Goal: Information Seeking & Learning: Learn about a topic

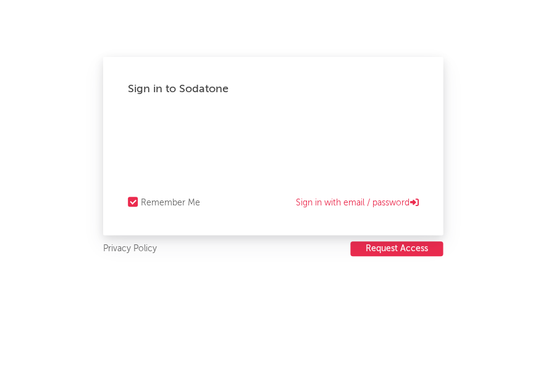
select select "recorded_music"
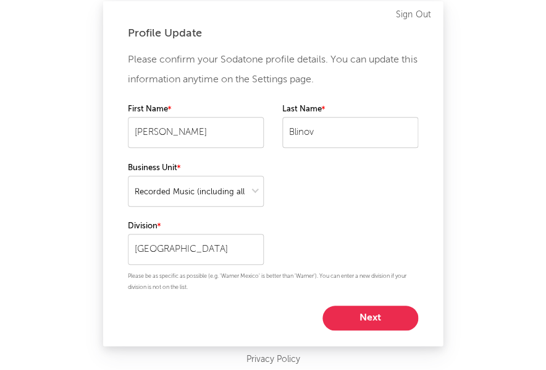
click at [373, 315] on button "Next" at bounding box center [371, 317] width 96 height 25
select select "other"
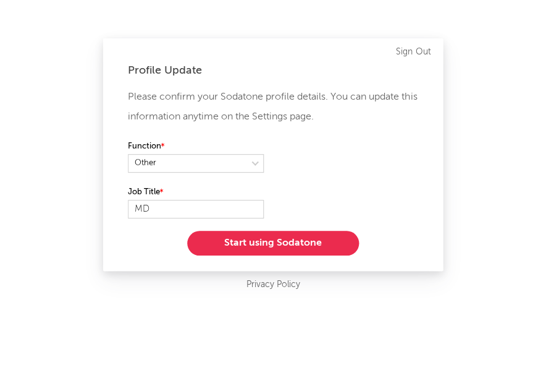
click at [286, 246] on button "Start using Sodatone" at bounding box center [273, 243] width 172 height 25
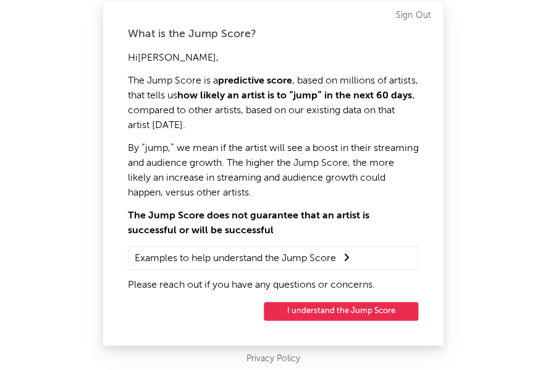
click at [307, 307] on button "I understand the Jump Score" at bounding box center [341, 311] width 155 height 19
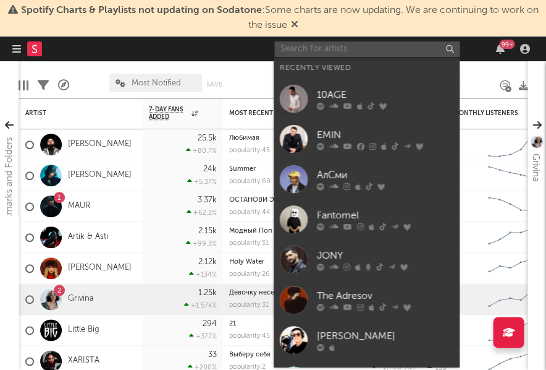
click at [302, 49] on input "text" at bounding box center [366, 48] width 185 height 15
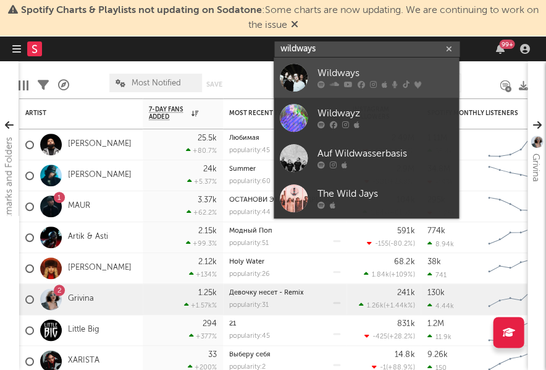
type input "wildways"
click at [324, 72] on div "Wildways" at bounding box center [385, 73] width 136 height 15
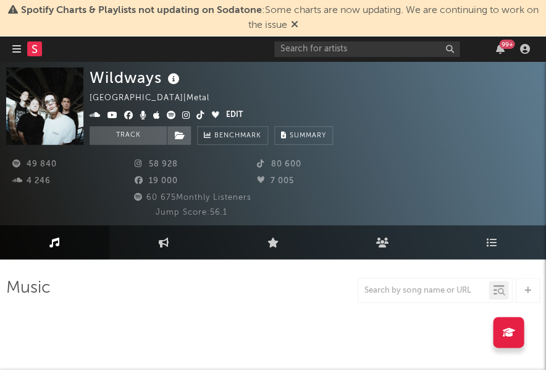
select select "6m"
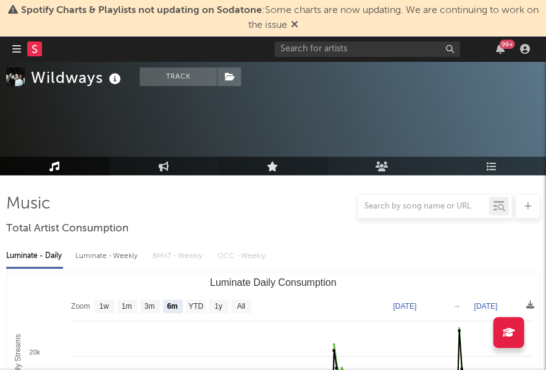
scroll to position [119, 0]
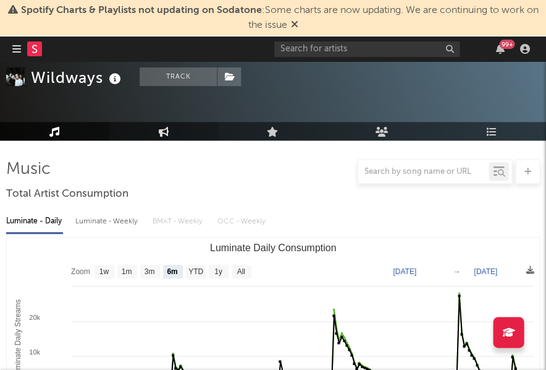
click at [164, 125] on link "Engagement" at bounding box center [163, 131] width 109 height 19
select select "1w"
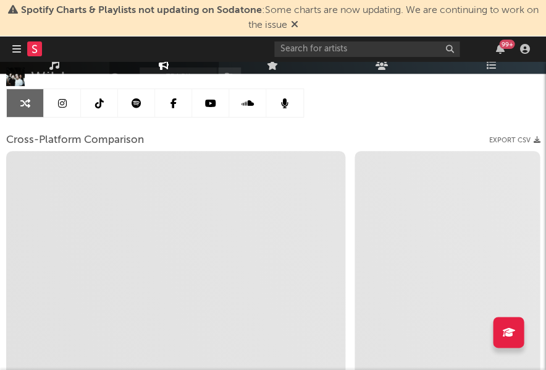
scroll to position [225, 0]
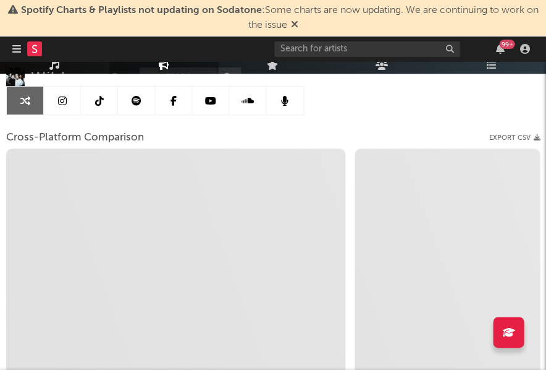
click at [57, 104] on link at bounding box center [62, 101] width 37 height 28
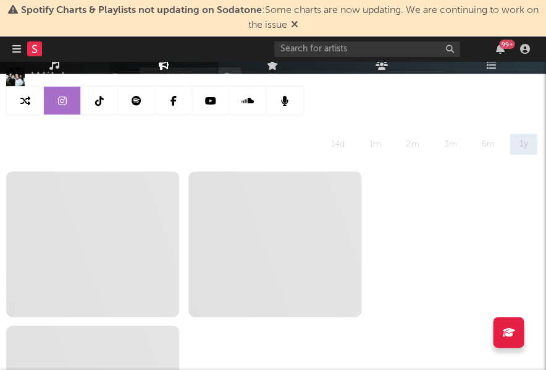
select select "6m"
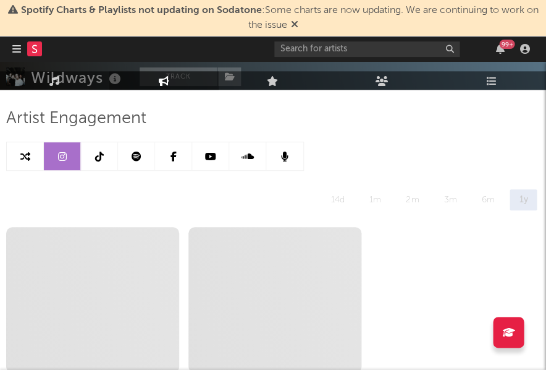
scroll to position [165, 0]
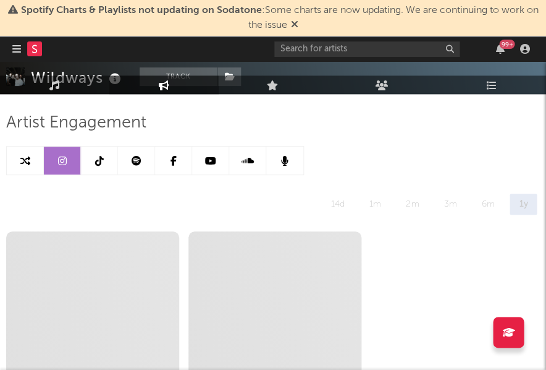
click at [299, 25] on icon at bounding box center [294, 24] width 7 height 10
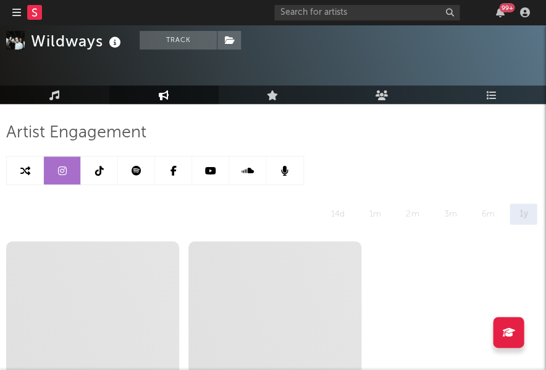
scroll to position [109, 0]
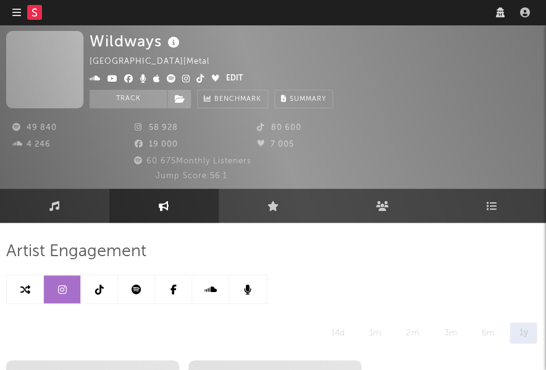
select select "6m"
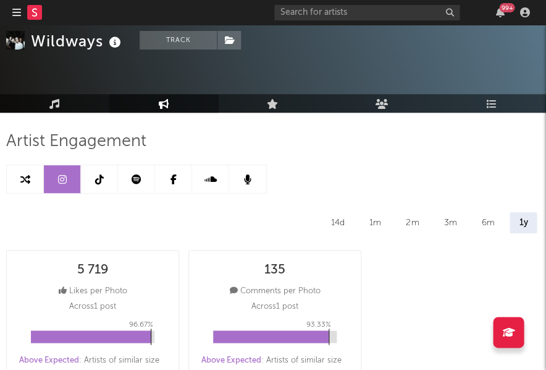
scroll to position [129, 0]
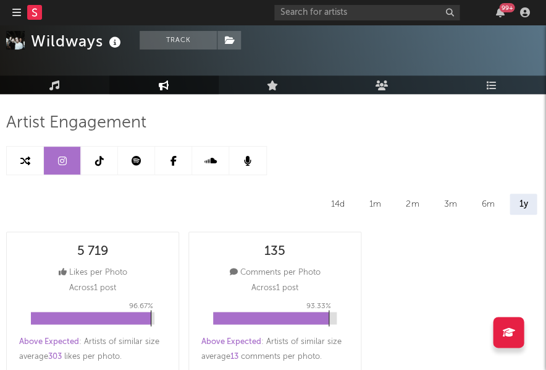
click at [446, 195] on div "3m" at bounding box center [450, 203] width 32 height 21
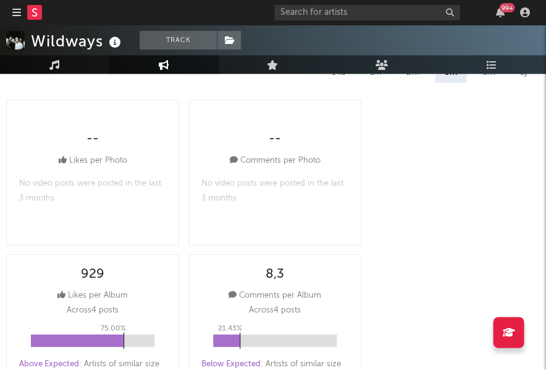
scroll to position [189, 0]
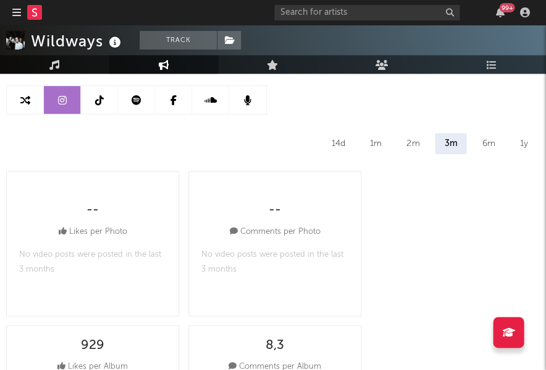
click at [481, 138] on div "6m" at bounding box center [489, 143] width 32 height 21
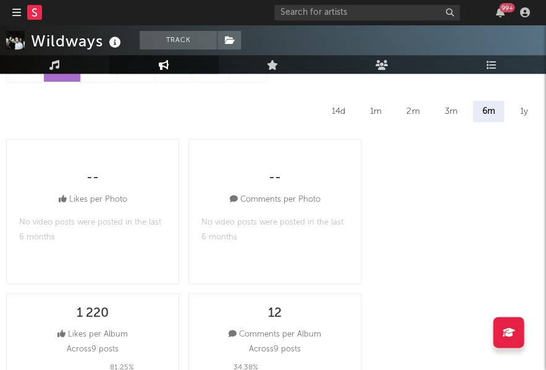
scroll to position [194, 0]
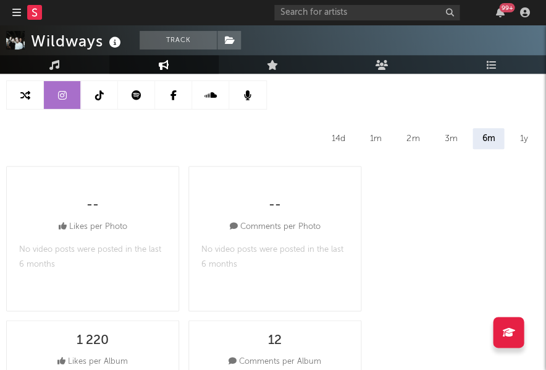
click at [522, 138] on div "1y" at bounding box center [523, 138] width 27 height 21
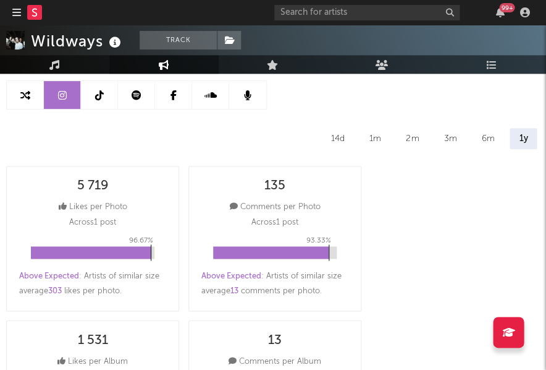
click at [373, 143] on div "1m" at bounding box center [375, 138] width 30 height 21
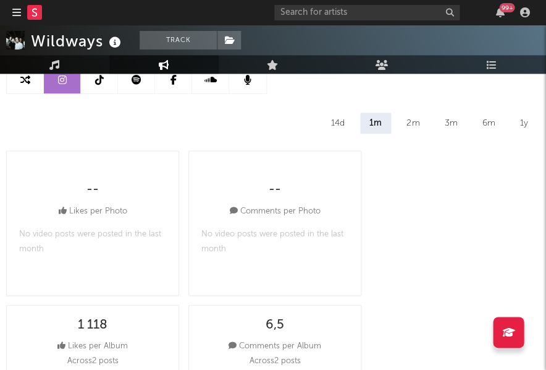
scroll to position [209, 0]
click at [413, 121] on div "2m" at bounding box center [413, 123] width 32 height 21
click at [447, 127] on div "3m" at bounding box center [451, 123] width 32 height 21
click at [493, 118] on div "6m" at bounding box center [489, 123] width 32 height 21
click at [519, 124] on div "1y" at bounding box center [523, 123] width 27 height 21
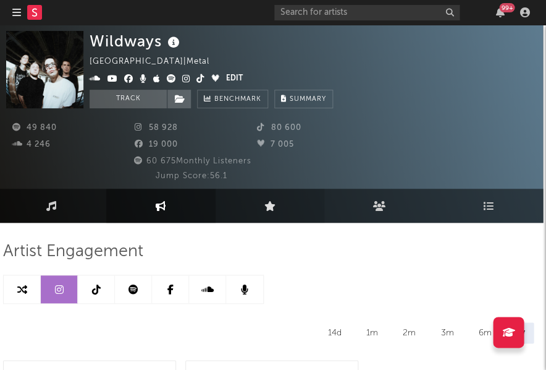
scroll to position [0, 3]
click at [96, 290] on icon at bounding box center [96, 289] width 9 height 10
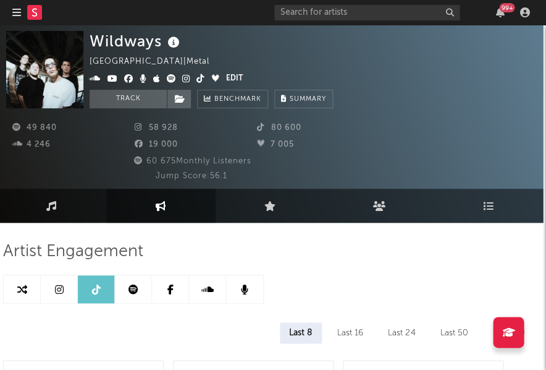
select select "6m"
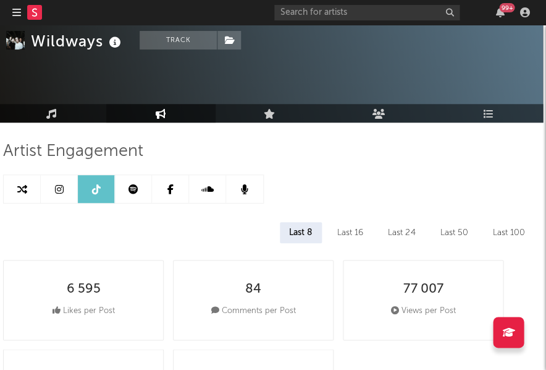
scroll to position [49, 3]
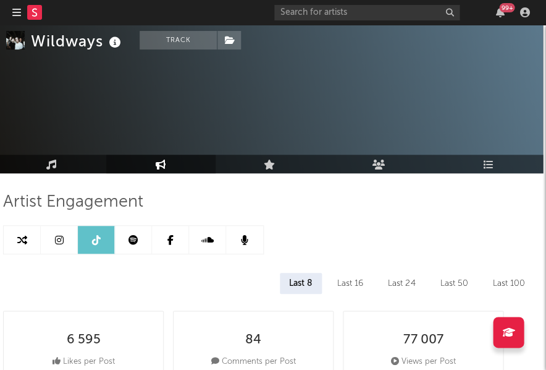
click at [129, 244] on icon at bounding box center [134, 240] width 10 height 10
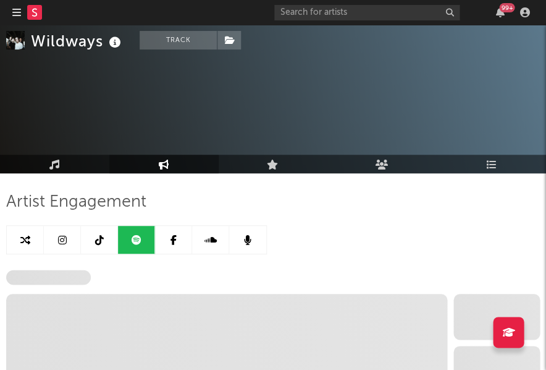
scroll to position [49, 0]
select select "6m"
select select "1w"
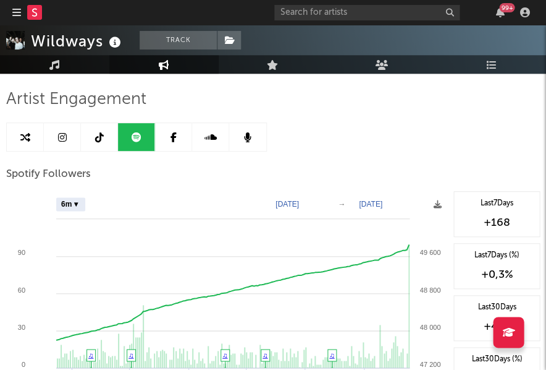
scroll to position [153, 0]
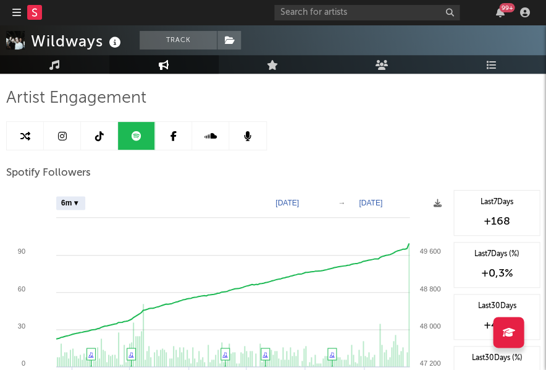
click at [180, 137] on link at bounding box center [173, 136] width 37 height 28
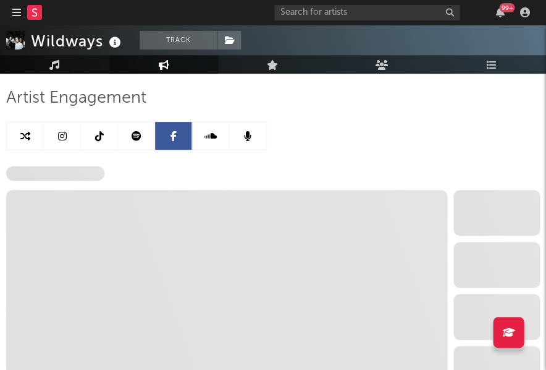
select select "6m"
